Goal: Task Accomplishment & Management: Manage account settings

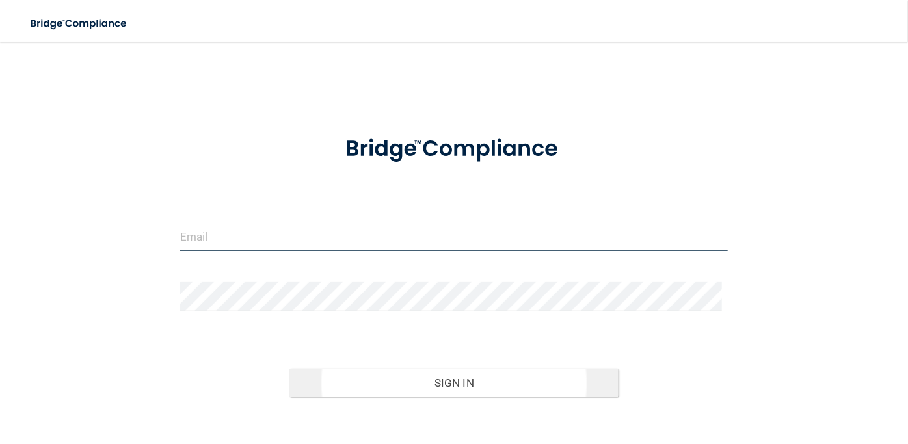
type input "[PERSON_NAME][EMAIL_ADDRESS][DOMAIN_NAME]"
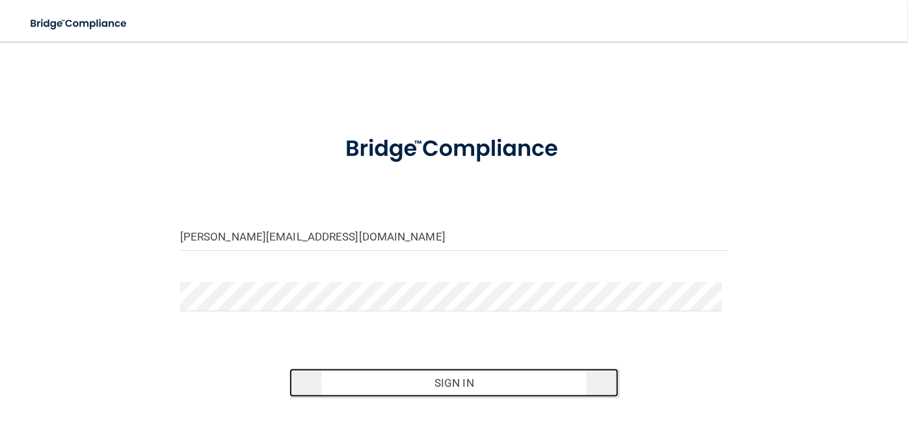
click at [428, 388] on button "Sign In" at bounding box center [453, 383] width 328 height 29
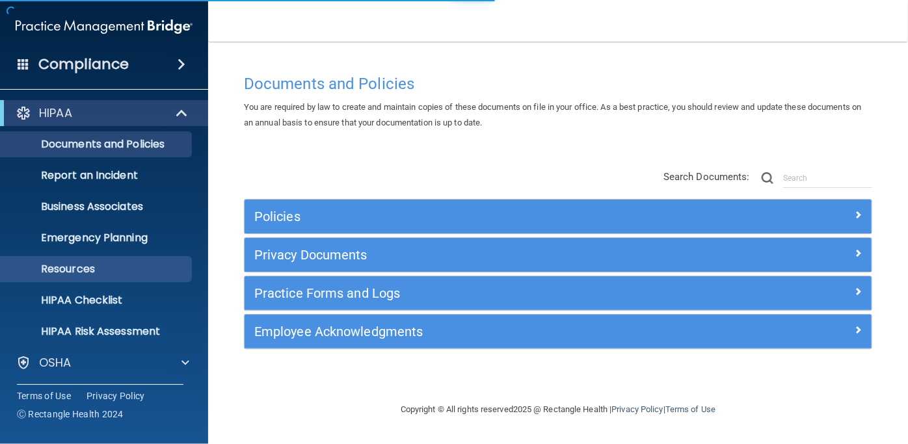
scroll to position [95, 0]
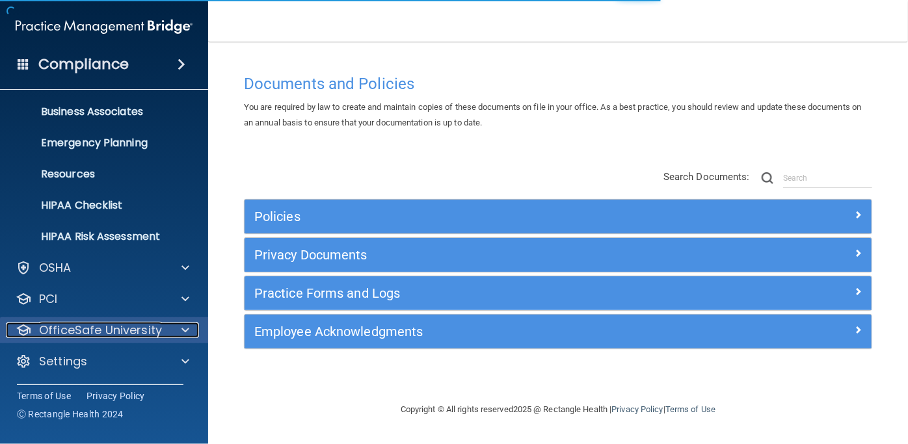
click at [157, 330] on p "OfficeSafe University" at bounding box center [100, 331] width 123 height 16
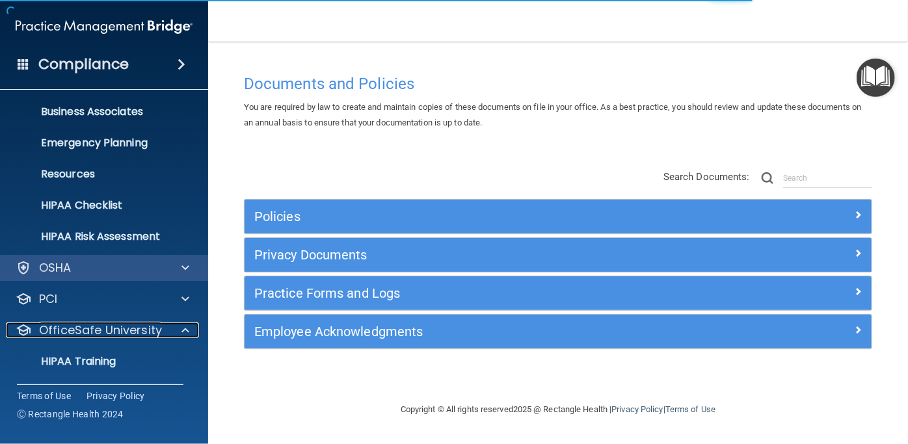
scroll to position [189, 0]
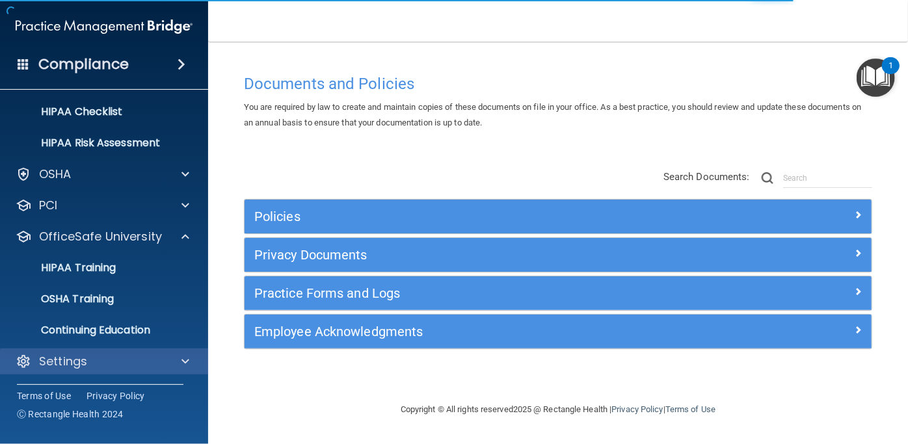
click at [140, 351] on div "Settings" at bounding box center [104, 362] width 209 height 26
click at [189, 356] on span at bounding box center [185, 362] width 8 height 16
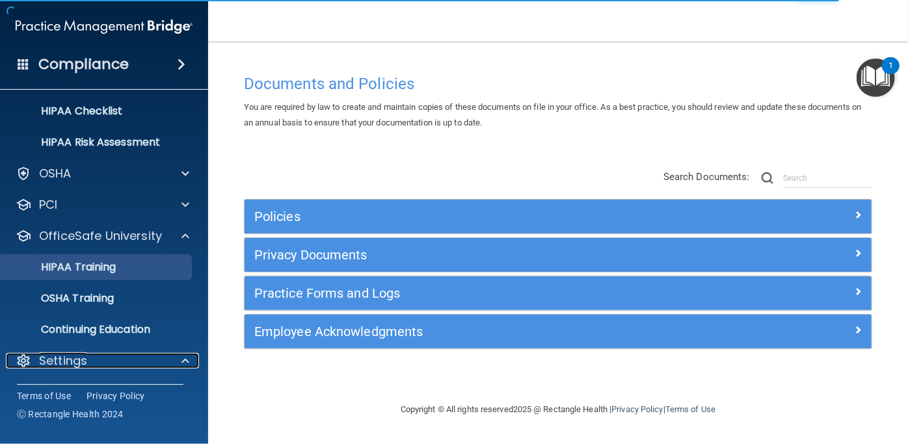
scroll to position [313, 0]
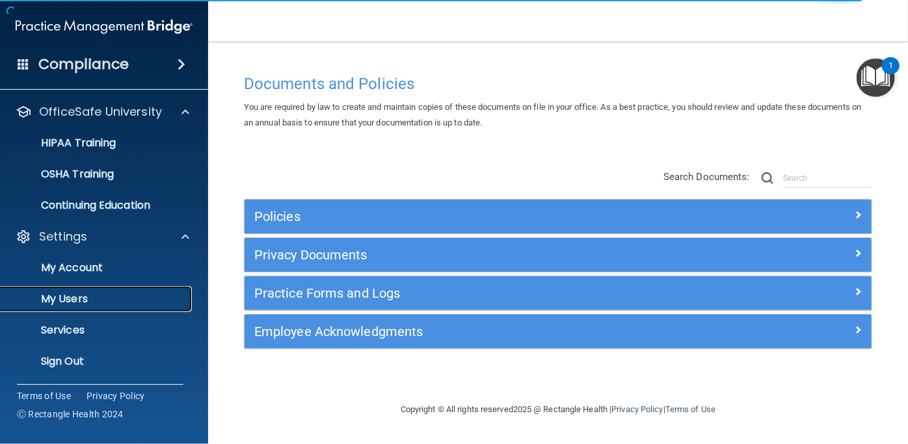
click at [112, 300] on p "My Users" at bounding box center [97, 299] width 178 height 13
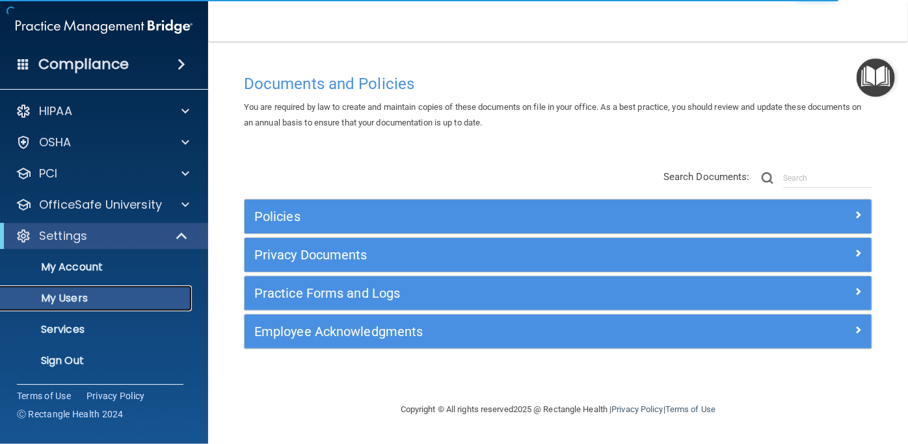
scroll to position [1, 0]
select select "20"
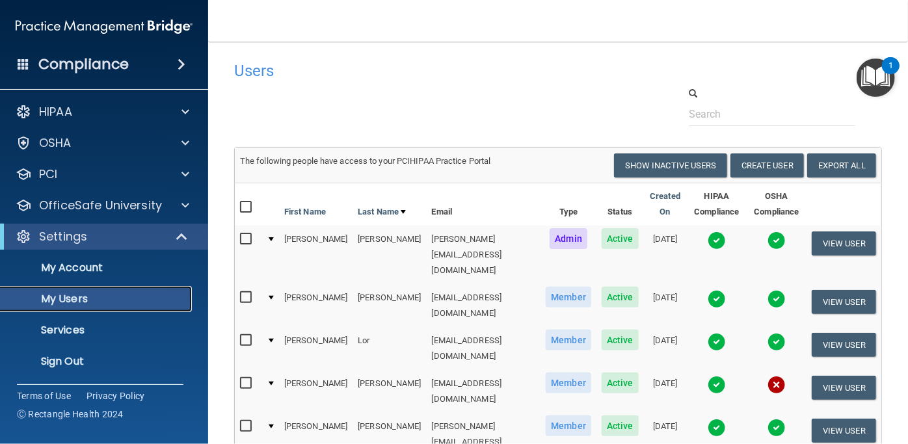
scroll to position [130, 0]
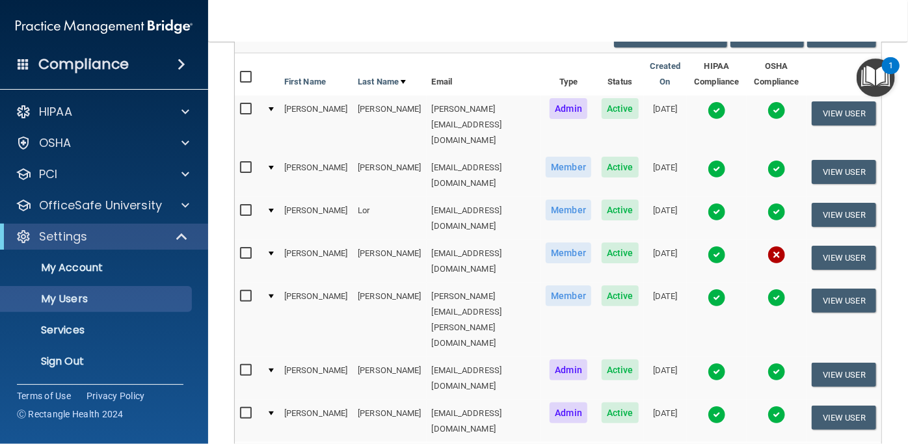
click at [768, 289] on img at bounding box center [776, 298] width 18 height 18
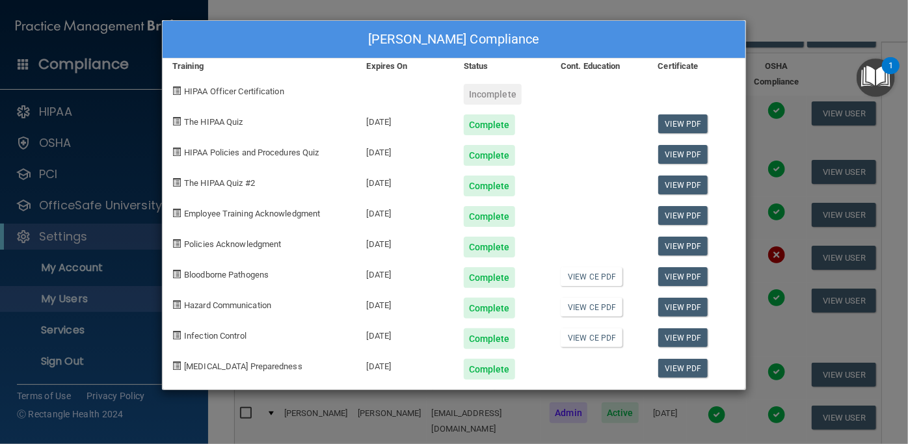
click at [795, 72] on div "[PERSON_NAME] Compliance Training Expires On Status Cont. Education Certificate…" at bounding box center [454, 222] width 908 height 444
